Goal: Information Seeking & Learning: Find specific fact

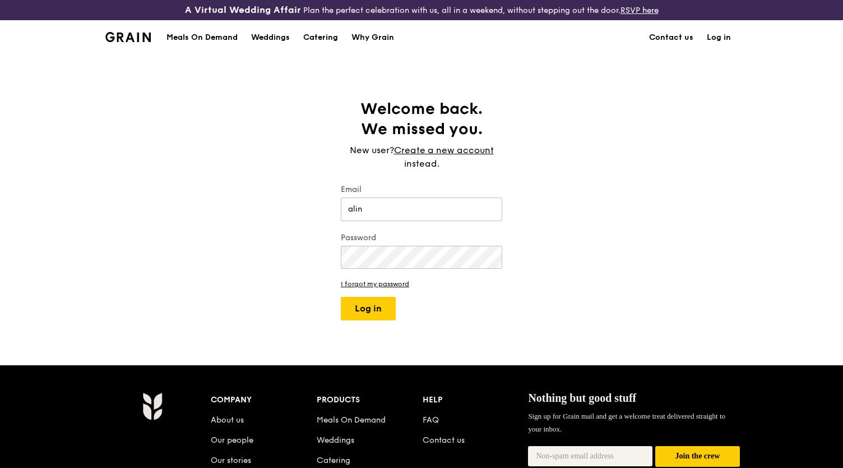
type input "alin"
type input "[PERSON_NAME][EMAIL_ADDRESS][DOMAIN_NAME]"
click at [340, 297] on button "Log in" at bounding box center [367, 309] width 55 height 24
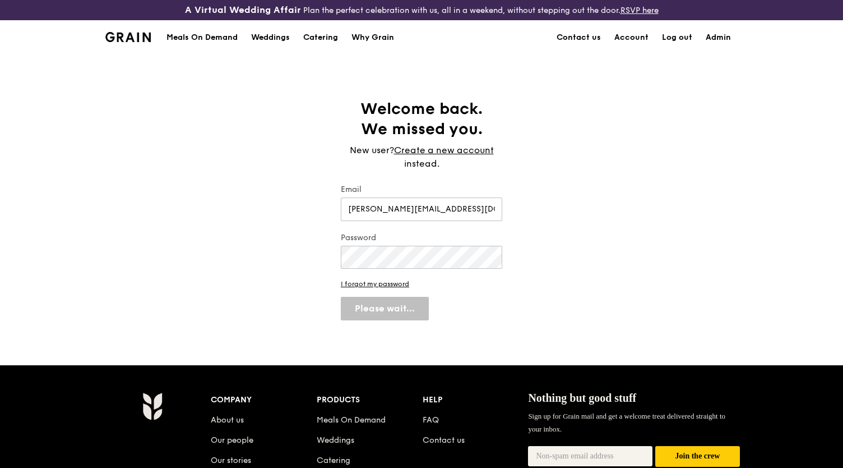
select select "100"
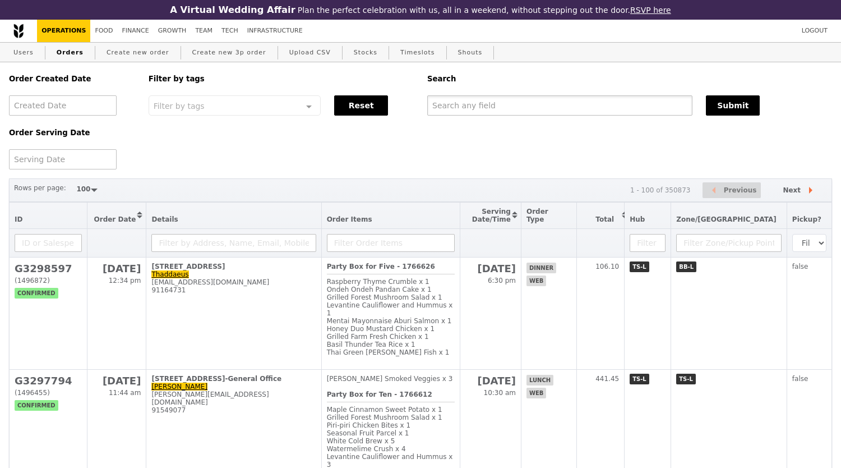
click at [495, 107] on input "text" at bounding box center [559, 105] width 265 height 20
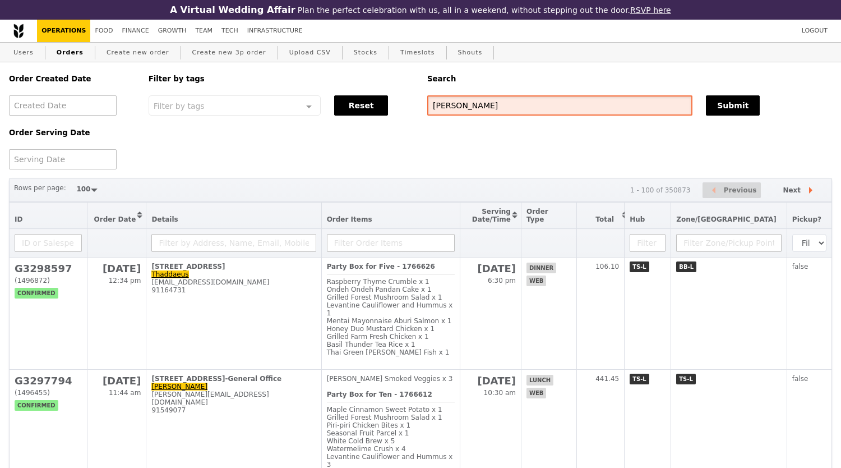
type input "[PERSON_NAME]"
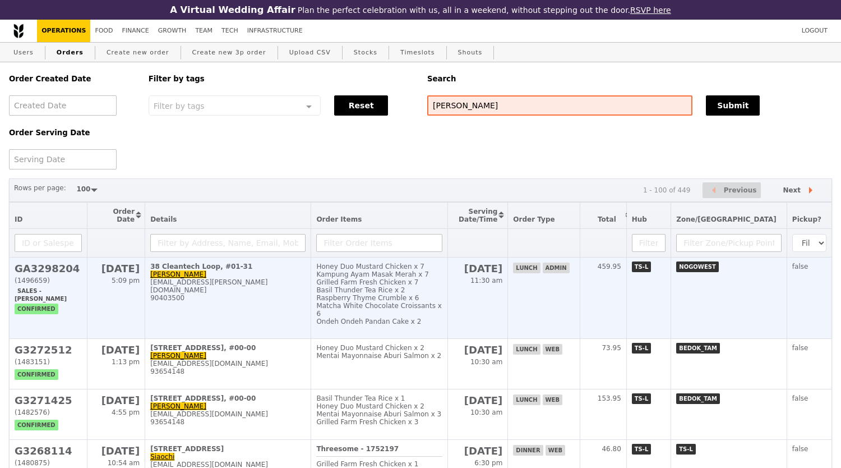
click at [295, 279] on td "38 Cleantech Loop, #01-31 [PERSON_NAME] [EMAIL_ADDRESS][PERSON_NAME][DOMAIN_NAM…" at bounding box center [228, 297] width 166 height 81
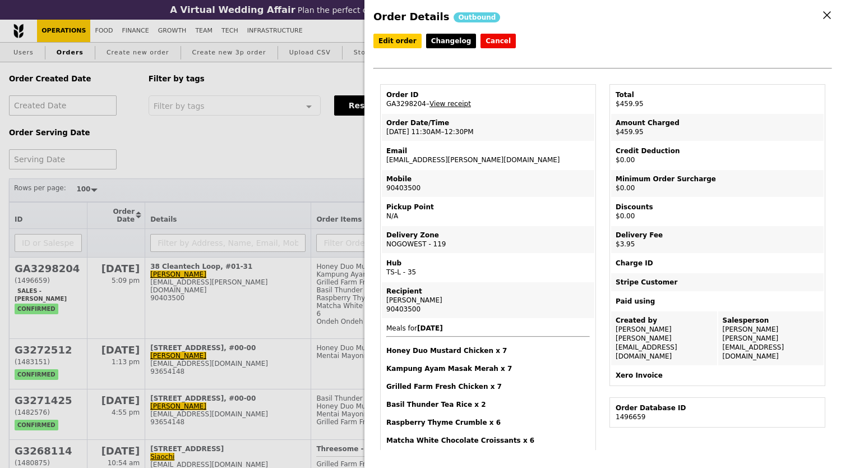
click at [520, 84] on div "Edit order Changelog Cancel Order ID GA3298204 – View receipt Order Date/Time […" at bounding box center [602, 59] width 459 height 50
drag, startPoint x: 385, startPoint y: 164, endPoint x: 482, endPoint y: 165, distance: 97.6
click at [482, 165] on td "Email [EMAIL_ADDRESS][PERSON_NAME][DOMAIN_NAME]" at bounding box center [488, 155] width 213 height 27
copy td "[EMAIL_ADDRESS][PERSON_NAME][DOMAIN_NAME]"
click at [190, 164] on div "Order Details Outbound Edit order Changelog Cancel Order ID GA3298204 – View re…" at bounding box center [420, 234] width 841 height 468
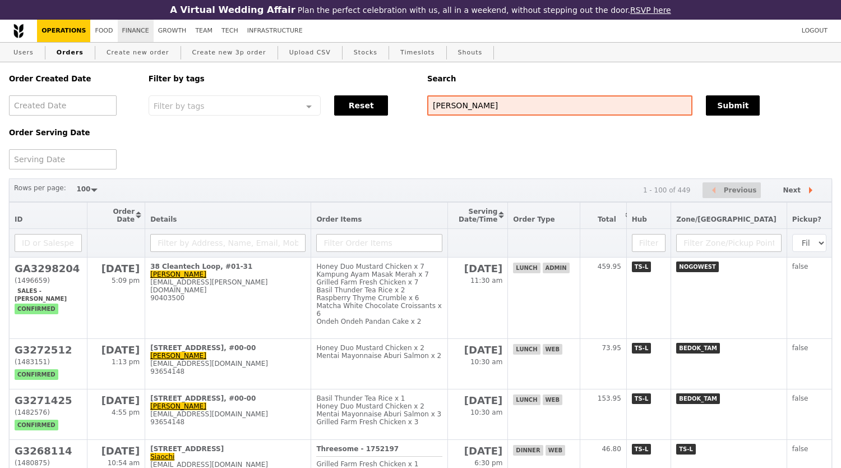
click at [122, 30] on link "Finance" at bounding box center [136, 31] width 36 height 22
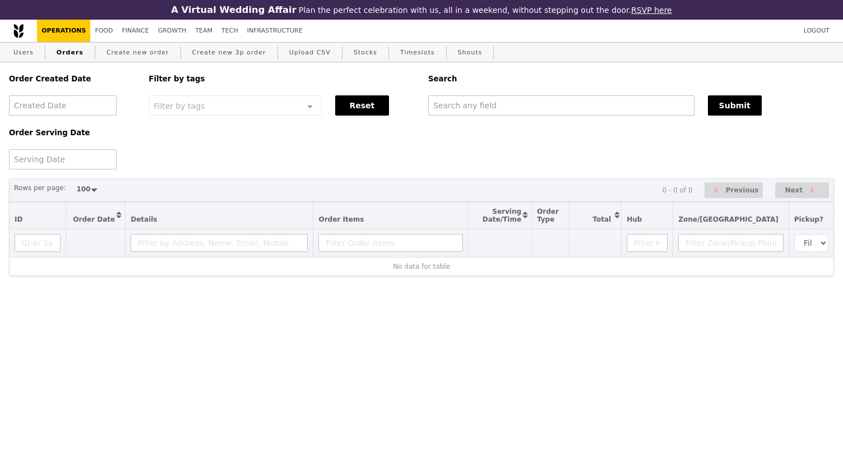
select select "100"
click at [469, 106] on input "text" at bounding box center [561, 105] width 266 height 20
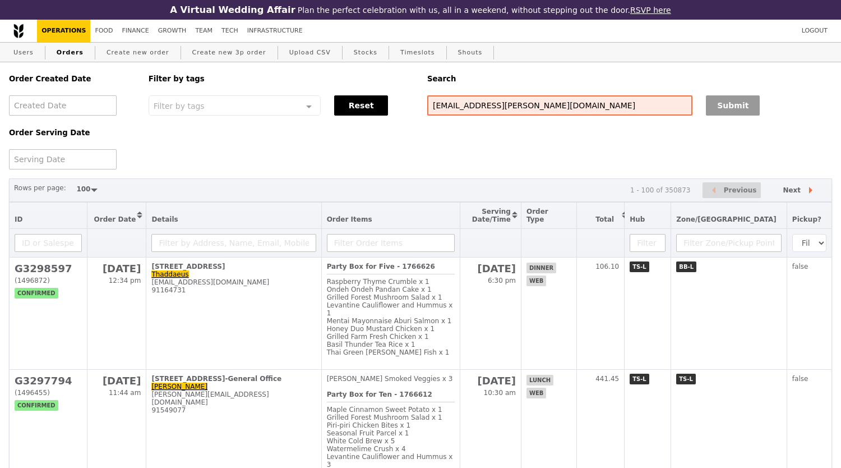
type input "[EMAIL_ADDRESS][PERSON_NAME][DOMAIN_NAME]"
click at [739, 110] on button "Submit" at bounding box center [733, 105] width 54 height 20
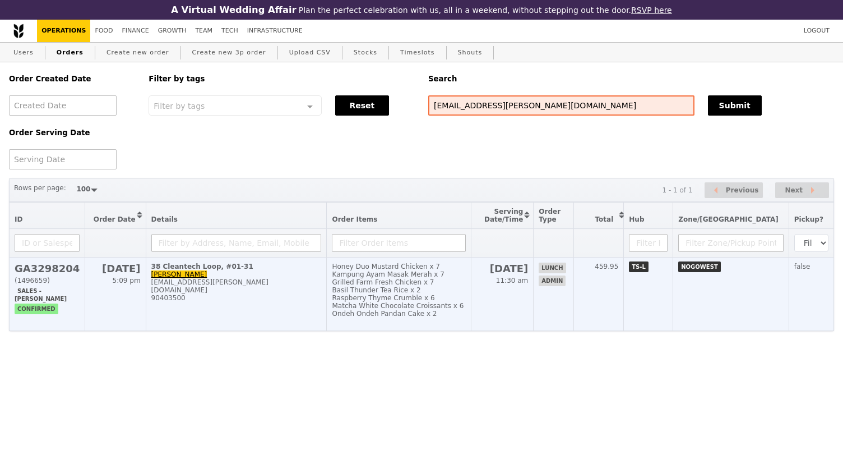
click at [252, 297] on div "90403500" at bounding box center [236, 298] width 170 height 8
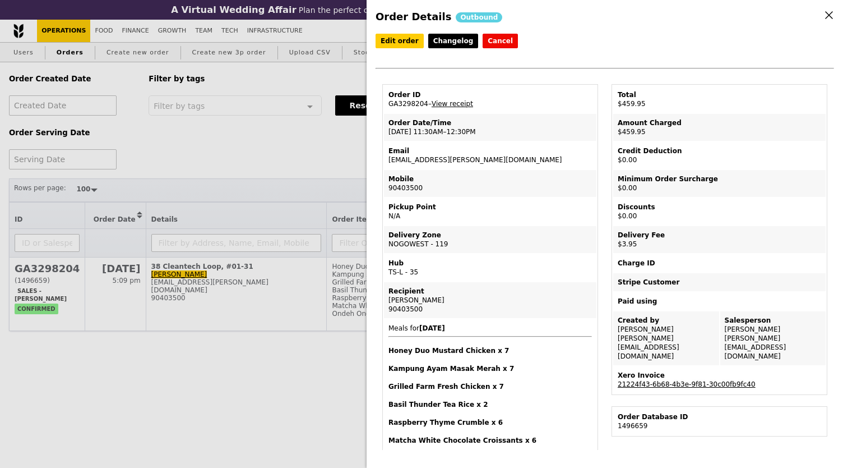
click at [652, 380] on link "21224f43-6b68-4b3e-9f81-30c00fb9fc40" at bounding box center [687, 384] width 138 height 8
